Goal: Task Accomplishment & Management: Manage account settings

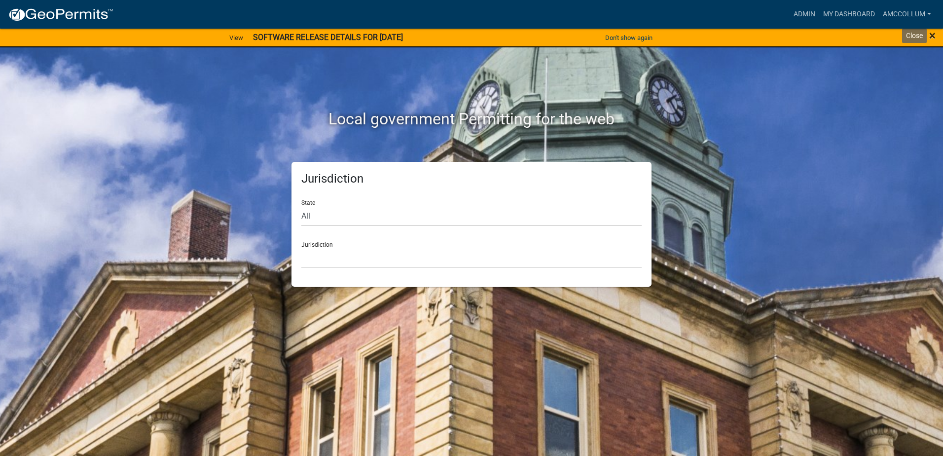
drag, startPoint x: 931, startPoint y: 37, endPoint x: 901, endPoint y: 33, distance: 29.8
click at [930, 37] on span "×" at bounding box center [932, 36] width 6 height 14
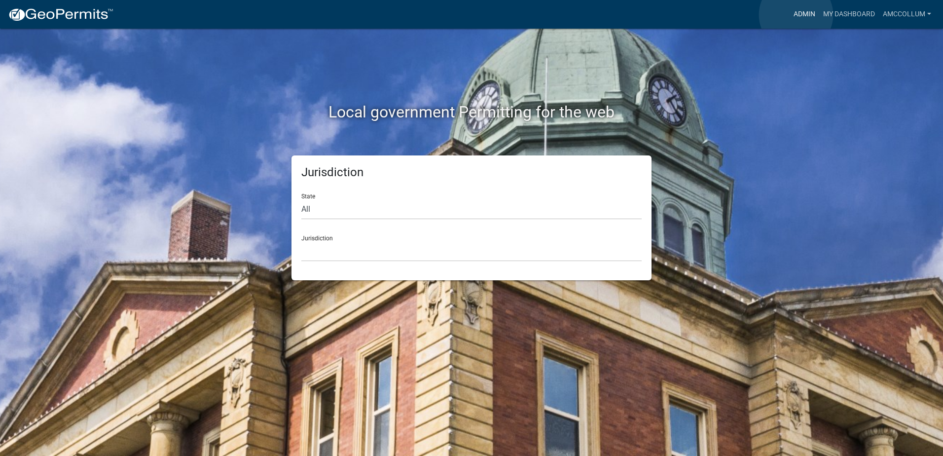
click at [796, 15] on link "Admin" at bounding box center [804, 14] width 30 height 19
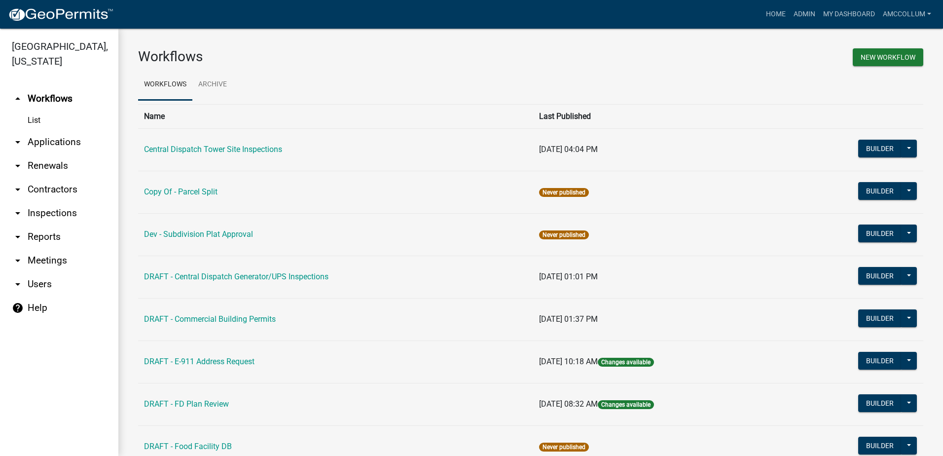
click at [48, 130] on link "arrow_drop_down Applications" at bounding box center [59, 142] width 118 height 24
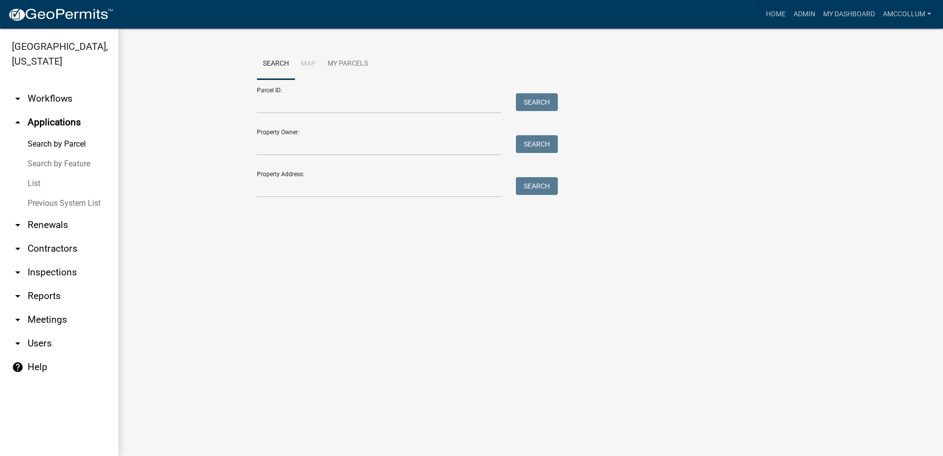
click at [35, 174] on link "List" at bounding box center [59, 184] width 118 height 20
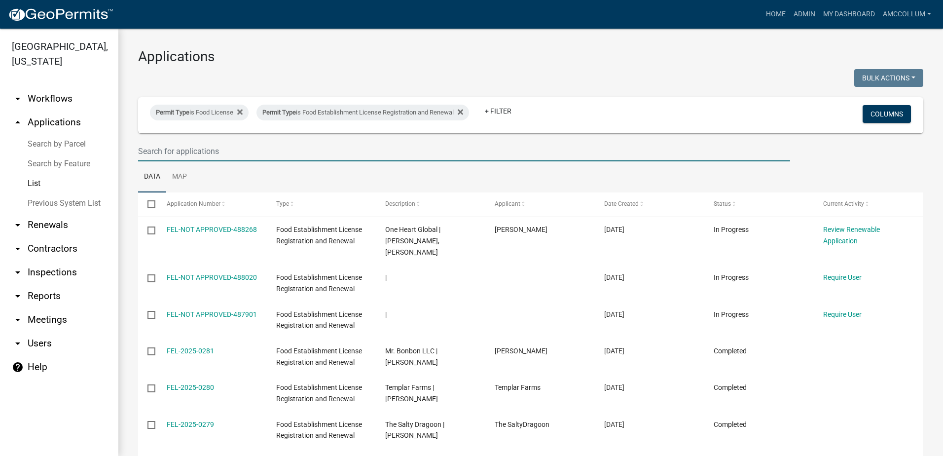
click at [222, 146] on input "text" at bounding box center [464, 151] width 652 height 20
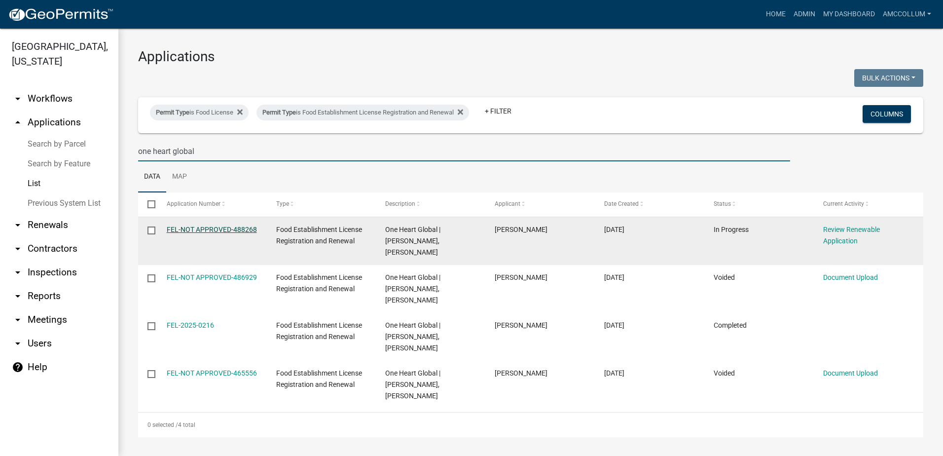
type input "one heart global"
click at [220, 229] on link "FEL-NOT APPROVED-488268" at bounding box center [212, 229] width 90 height 8
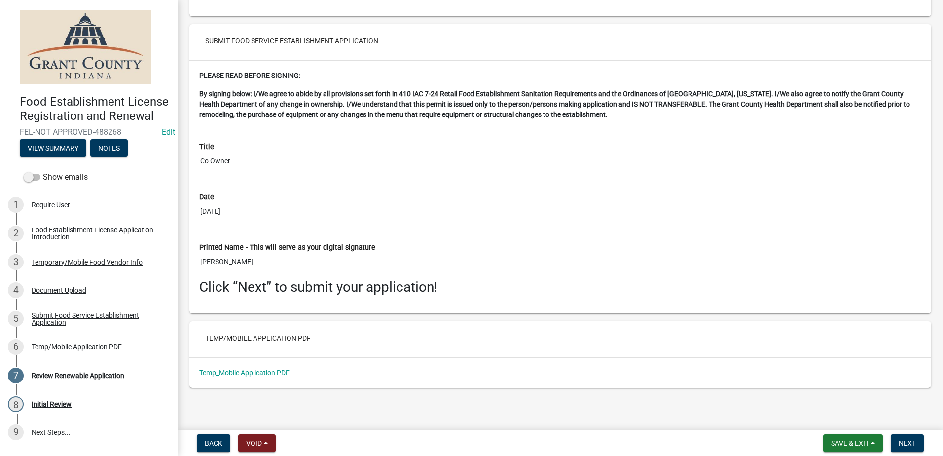
scroll to position [1691, 0]
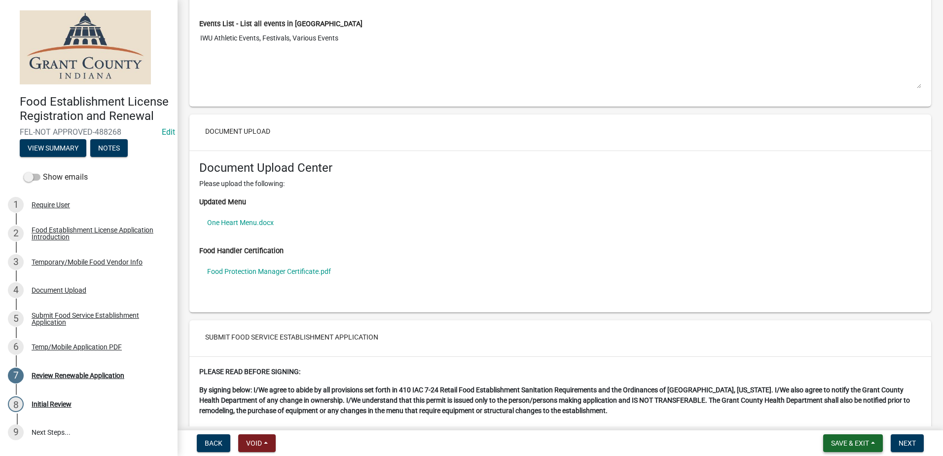
click at [838, 437] on button "Save & Exit" at bounding box center [853, 443] width 60 height 18
click at [832, 419] on button "Save & Exit" at bounding box center [843, 417] width 79 height 24
